Goal: Find specific page/section: Find specific page/section

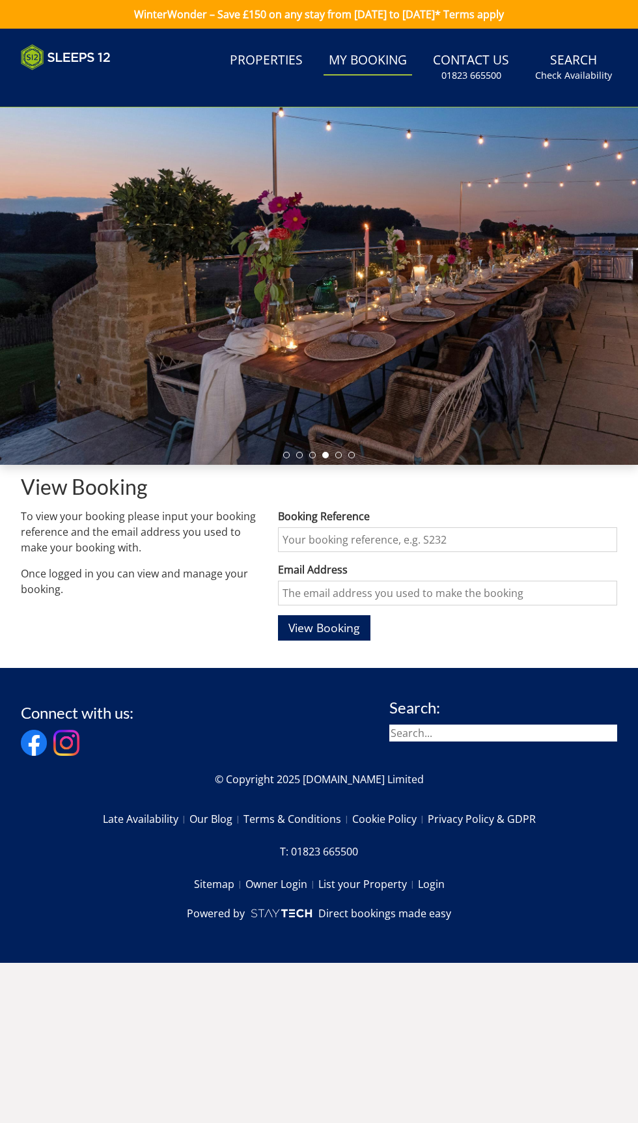
click at [445, 732] on input "search" at bounding box center [503, 733] width 228 height 17
